Goal: Task Accomplishment & Management: Use online tool/utility

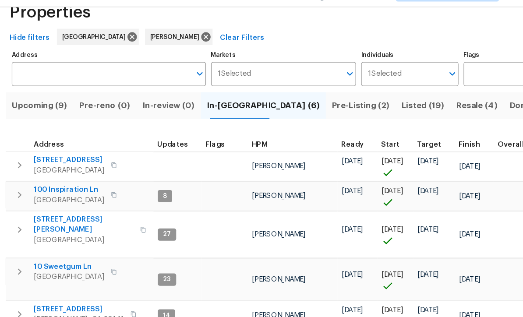
scroll to position [29, 0]
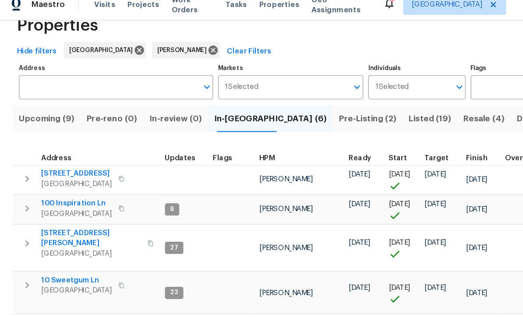
click at [112, 245] on div "10 Sweetgum Ln Dallas, GA 30132" at bounding box center [88, 254] width 99 height 18
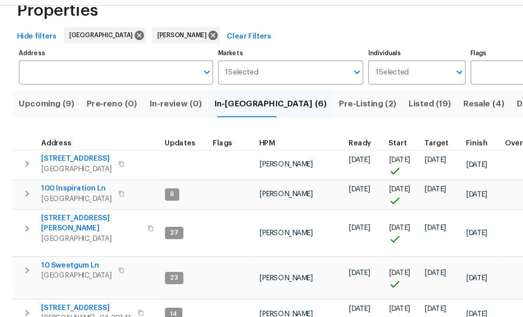
click at [58, 282] on span "[STREET_ADDRESS]" at bounding box center [77, 286] width 77 height 9
click at [66, 154] on span "177 Grandview Ln" at bounding box center [69, 158] width 60 height 9
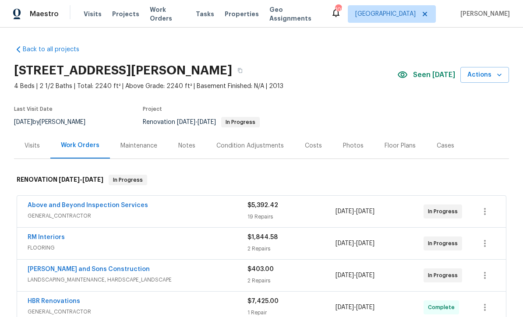
click at [65, 206] on link "Above and Beyond Inspection Services" at bounding box center [88, 205] width 120 height 6
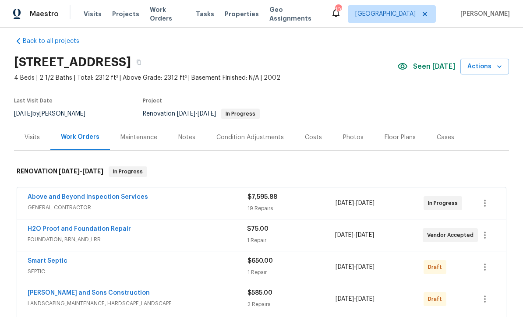
scroll to position [7, 0]
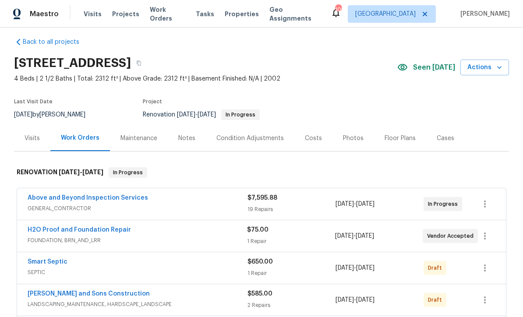
click at [218, 307] on span "LANDSCAPING_MAINTENANCE, HARDSCAPE_LANDSCAPE" at bounding box center [138, 304] width 220 height 9
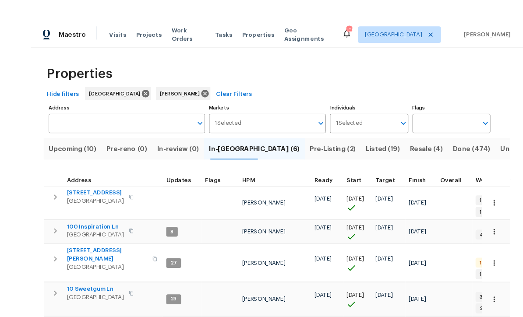
scroll to position [11, 0]
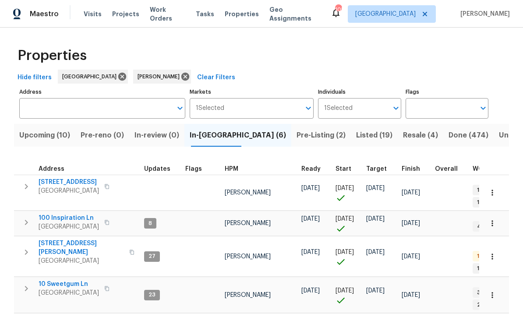
click at [493, 183] on button "button" at bounding box center [492, 192] width 19 height 19
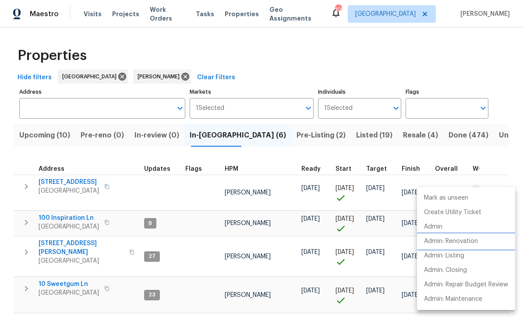
click at [476, 243] on p "Admin: Renovation" at bounding box center [451, 241] width 54 height 9
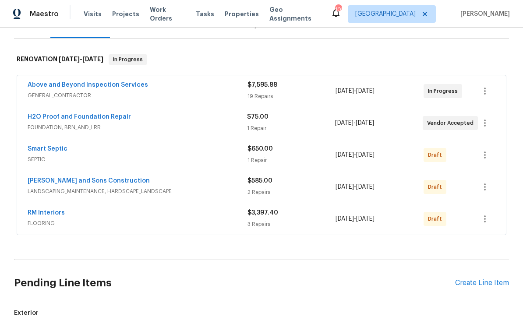
scroll to position [137, 0]
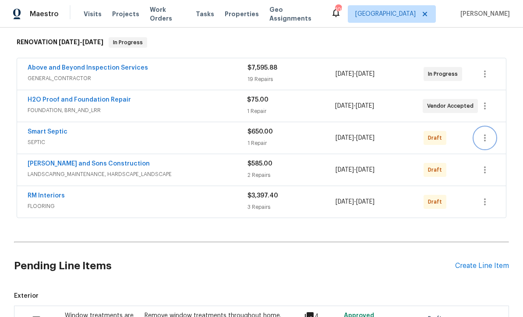
click at [486, 137] on icon "button" at bounding box center [484, 138] width 11 height 11
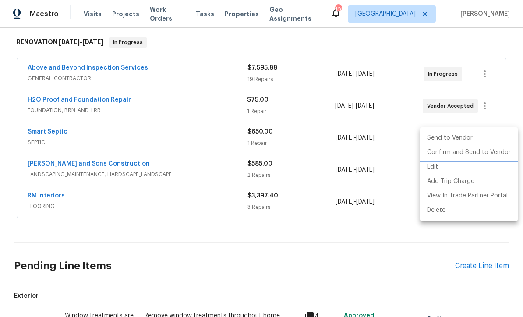
click at [481, 155] on li "Confirm and Send to Vendor" at bounding box center [469, 152] width 98 height 14
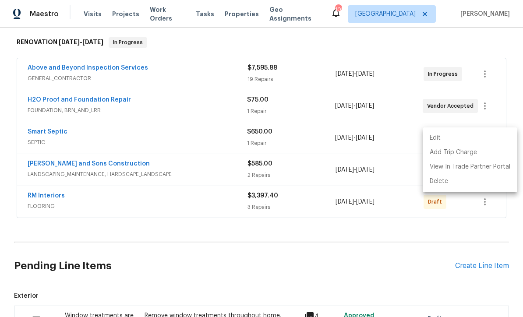
click at [476, 238] on div at bounding box center [261, 158] width 523 height 317
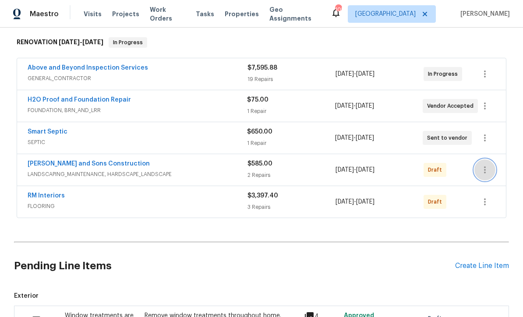
click at [488, 170] on icon "button" at bounding box center [484, 170] width 11 height 11
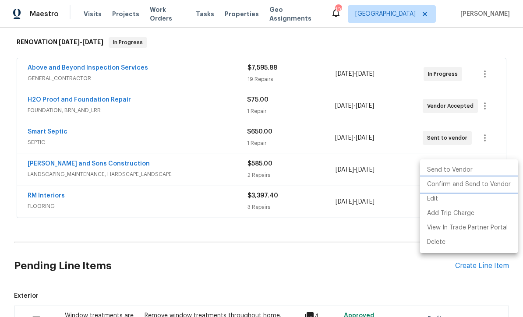
click at [472, 187] on li "Confirm and Send to Vendor" at bounding box center [469, 184] width 98 height 14
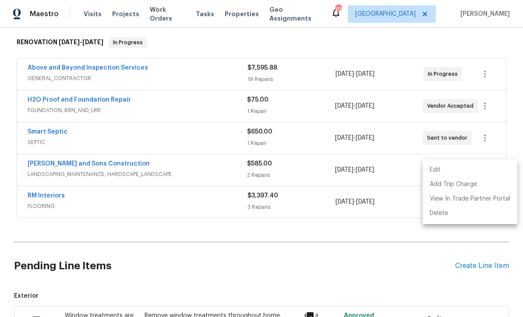
click at [135, 282] on div at bounding box center [261, 158] width 523 height 317
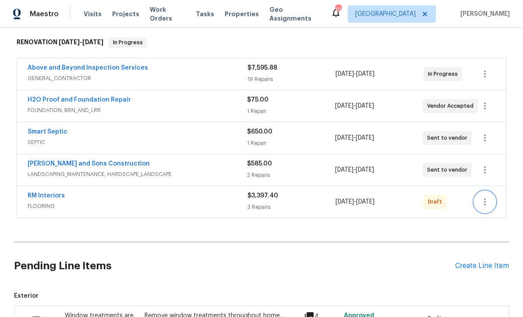
click at [488, 200] on icon "button" at bounding box center [484, 202] width 11 height 11
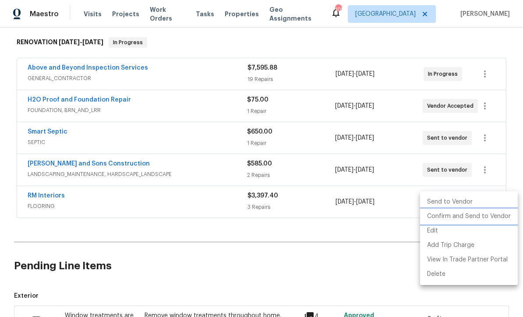
click at [480, 216] on li "Confirm and Send to Vendor" at bounding box center [469, 216] width 98 height 14
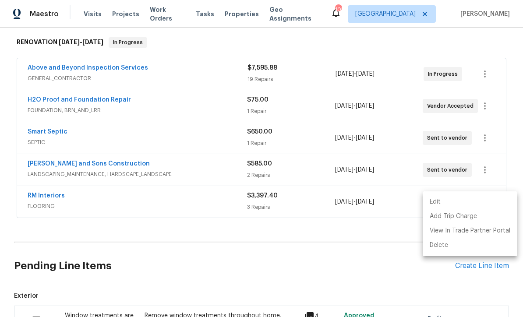
click at [154, 270] on div at bounding box center [261, 158] width 523 height 317
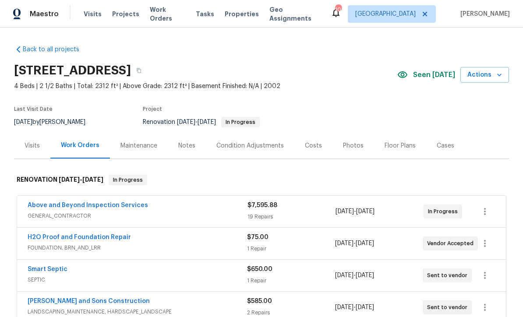
scroll to position [0, 0]
click at [182, 144] on div "Notes" at bounding box center [186, 145] width 17 height 9
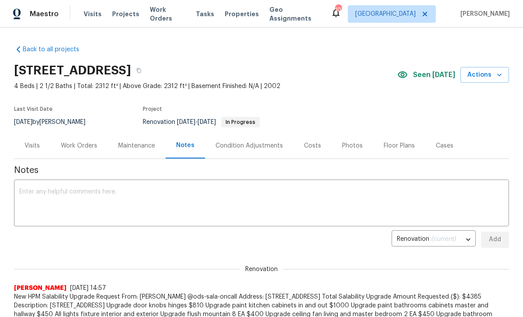
click at [24, 189] on textarea at bounding box center [261, 204] width 484 height 31
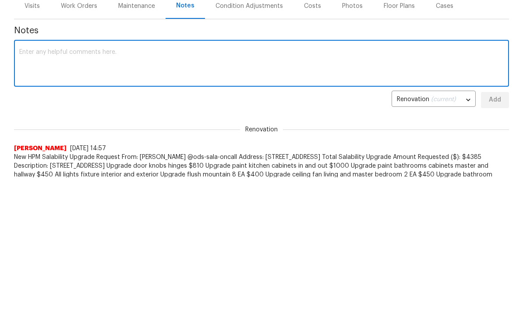
click at [28, 189] on textarea at bounding box center [261, 204] width 484 height 31
paste textarea "Hey, your Centralized Purchasing Unified Order Form typeform got a new response…"
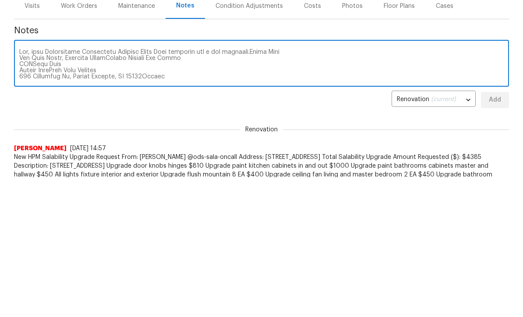
scroll to position [172, 0]
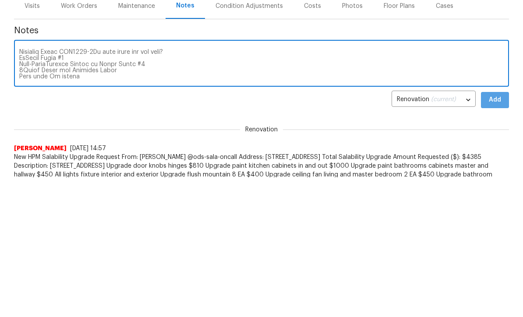
type textarea "Hey, your Centralized Purchasing Unified Order Form typeform got a new response…"
click at [501, 234] on span "Add" at bounding box center [495, 239] width 14 height 11
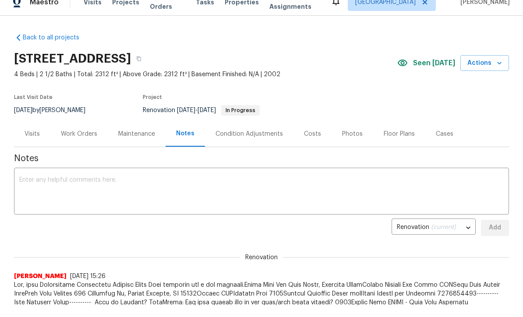
scroll to position [0, 0]
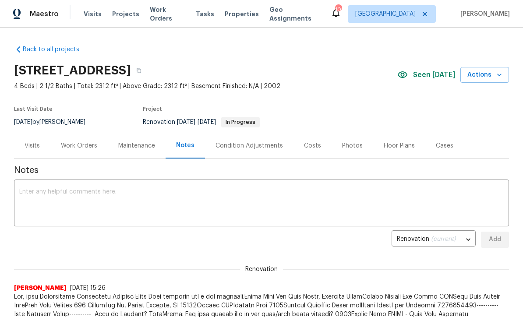
click at [26, 193] on textarea at bounding box center [261, 204] width 484 height 31
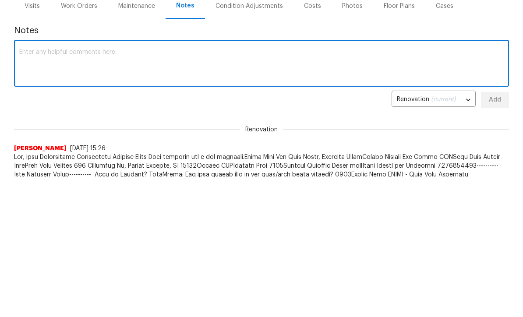
click at [24, 189] on textarea at bounding box center [261, 204] width 484 height 31
paste textarea "Hey, your Centralized Purchasing Unified Order Form typeform got a new response…"
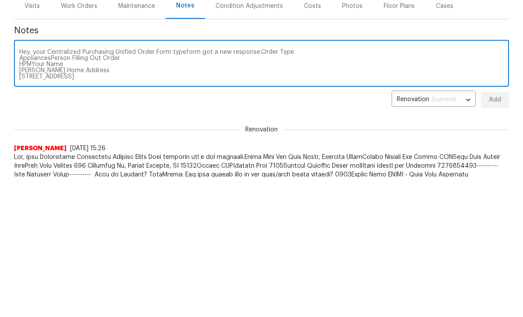
scroll to position [80, 0]
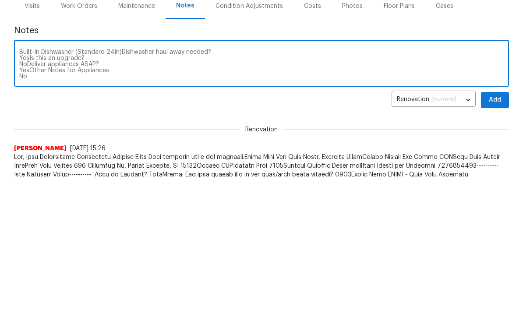
type textarea "Hey, your Centralized Purchasing Unified Order Form typeform got a new response…"
click at [498, 234] on span "Add" at bounding box center [495, 239] width 14 height 11
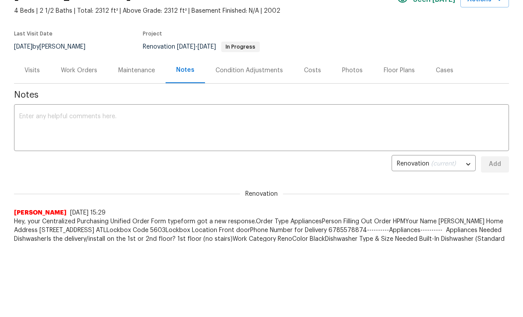
scroll to position [0, 0]
